Goal: Task Accomplishment & Management: Manage account settings

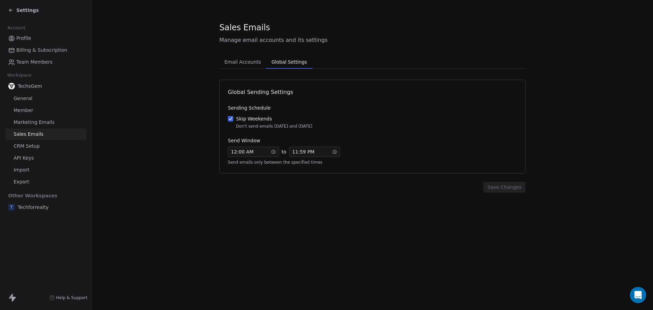
click at [284, 61] on span "Global Settings" at bounding box center [289, 62] width 41 height 10
click at [230, 117] on button "Skip Weekends Don't send emails [DATE] and [DATE]" at bounding box center [230, 118] width 5 height 7
click at [263, 152] on div "12 : 00 AM" at bounding box center [253, 152] width 51 height 10
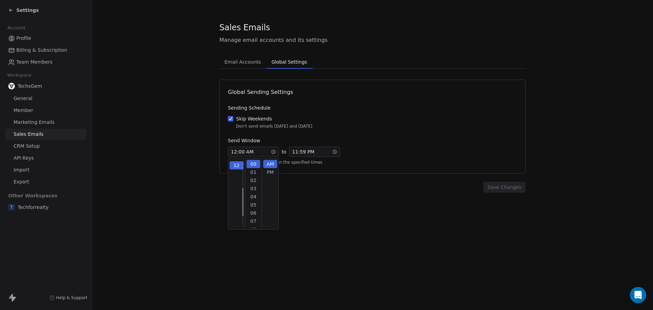
scroll to position [90, 0]
click at [254, 152] on div "12 : 00 AM" at bounding box center [253, 152] width 51 height 10
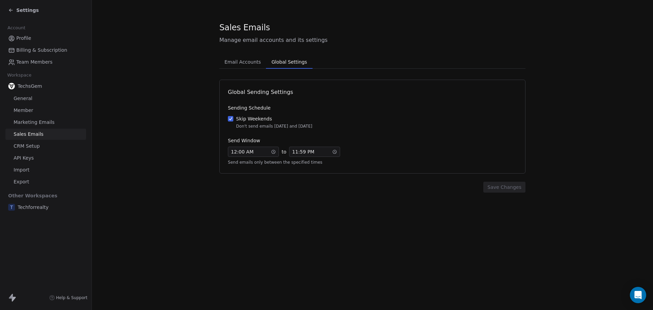
click at [340, 122] on div "Skip Weekends Don't send emails [DATE] and [DATE]" at bounding box center [372, 122] width 289 height 14
click at [233, 122] on button "Skip Weekends Don't send emails [DATE] and [DATE]" at bounding box center [230, 118] width 5 height 7
click at [230, 119] on button "Skip Weekends Don't send emails [DATE] and [DATE]" at bounding box center [230, 118] width 5 height 7
click at [23, 100] on span "General" at bounding box center [23, 98] width 19 height 7
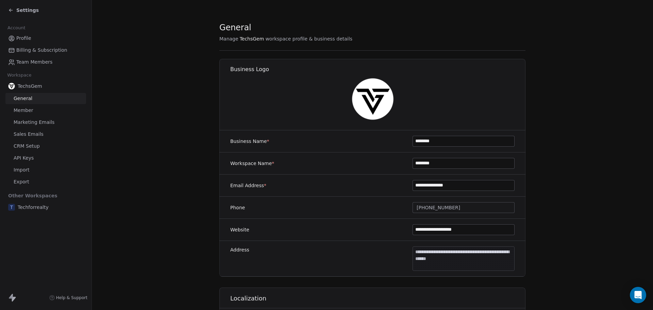
click at [23, 108] on span "Member" at bounding box center [24, 110] width 20 height 7
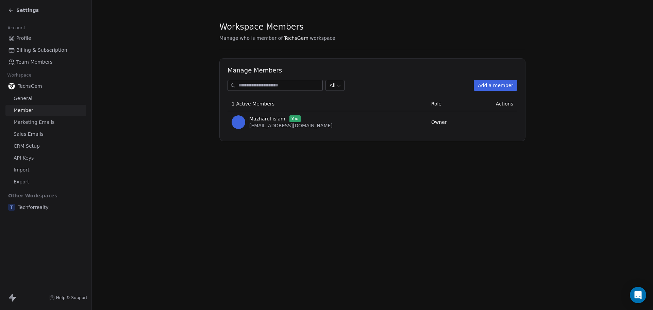
click at [31, 124] on span "Marketing Emails" at bounding box center [34, 122] width 41 height 7
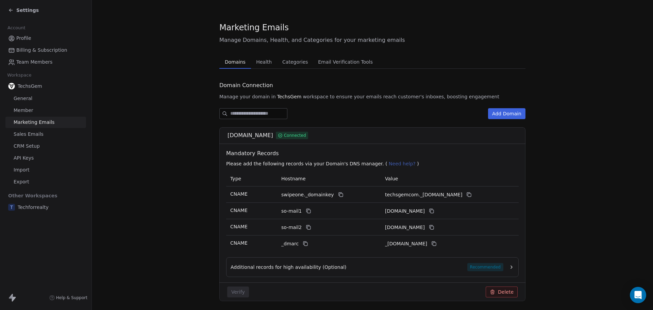
click at [29, 134] on span "Sales Emails" at bounding box center [29, 134] width 30 height 7
